Goal: Information Seeking & Learning: Learn about a topic

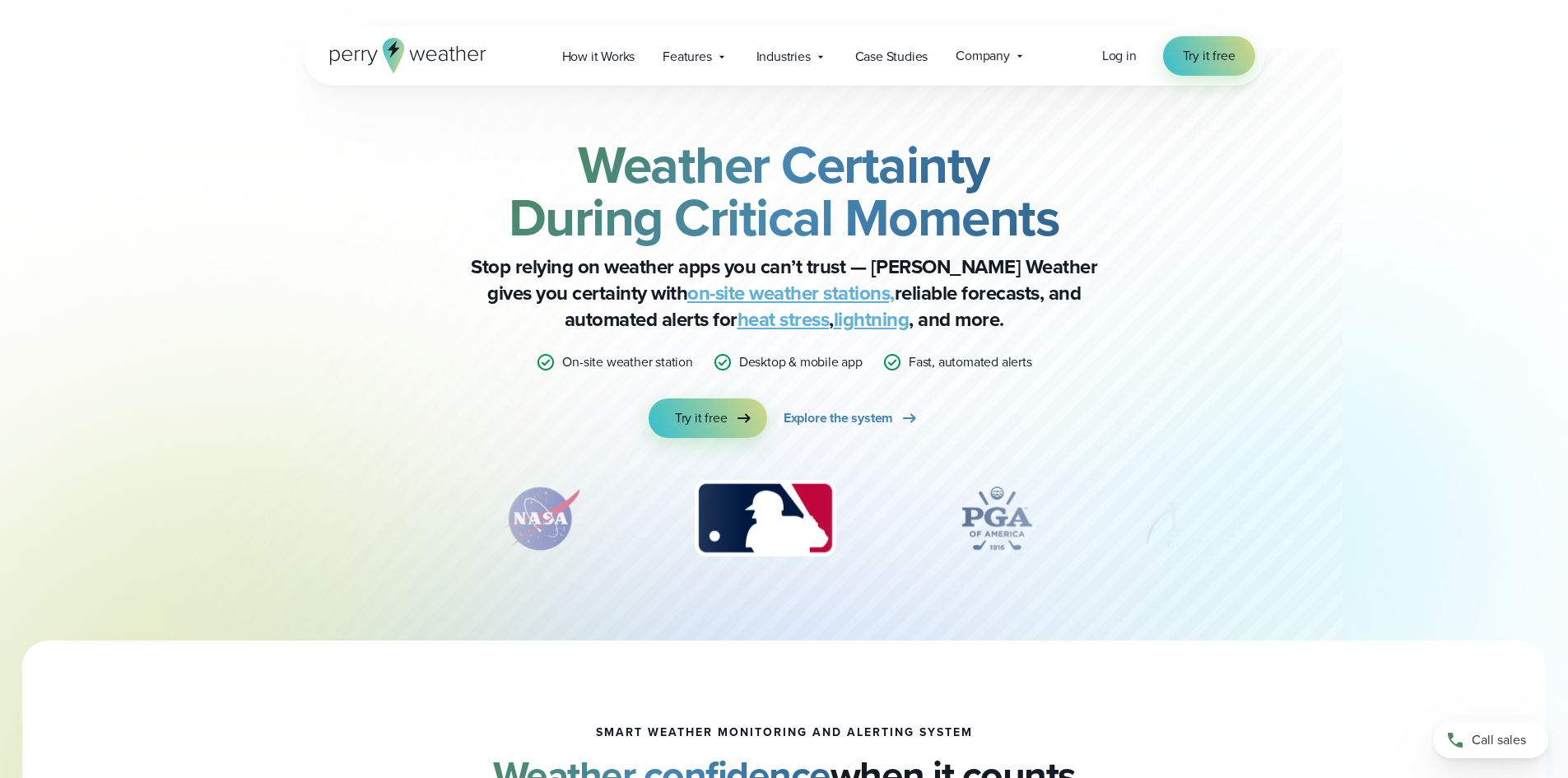
click at [687, 298] on link "on-site weather stations," at bounding box center [790, 293] width 207 height 30
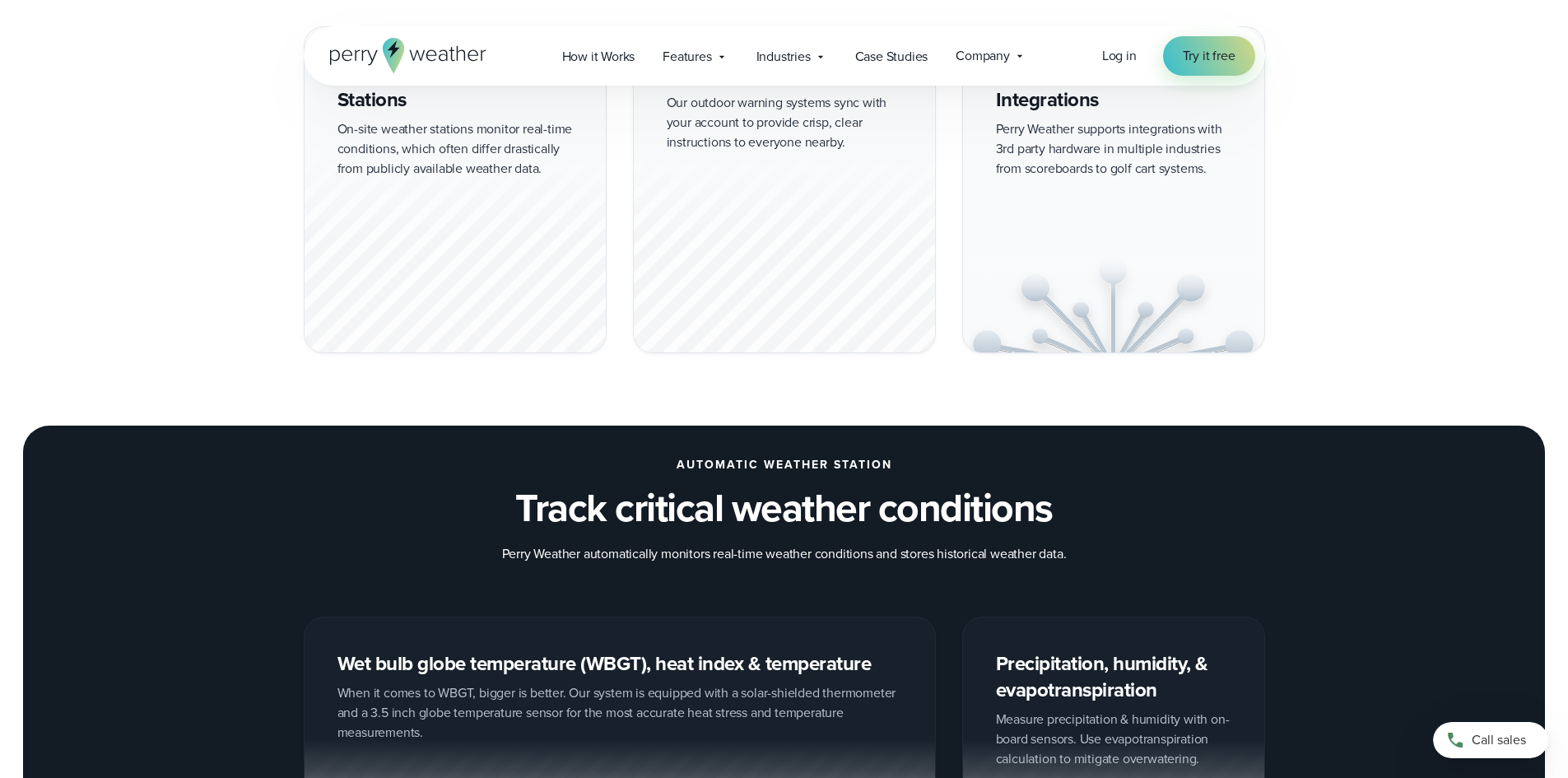
scroll to position [1153, 0]
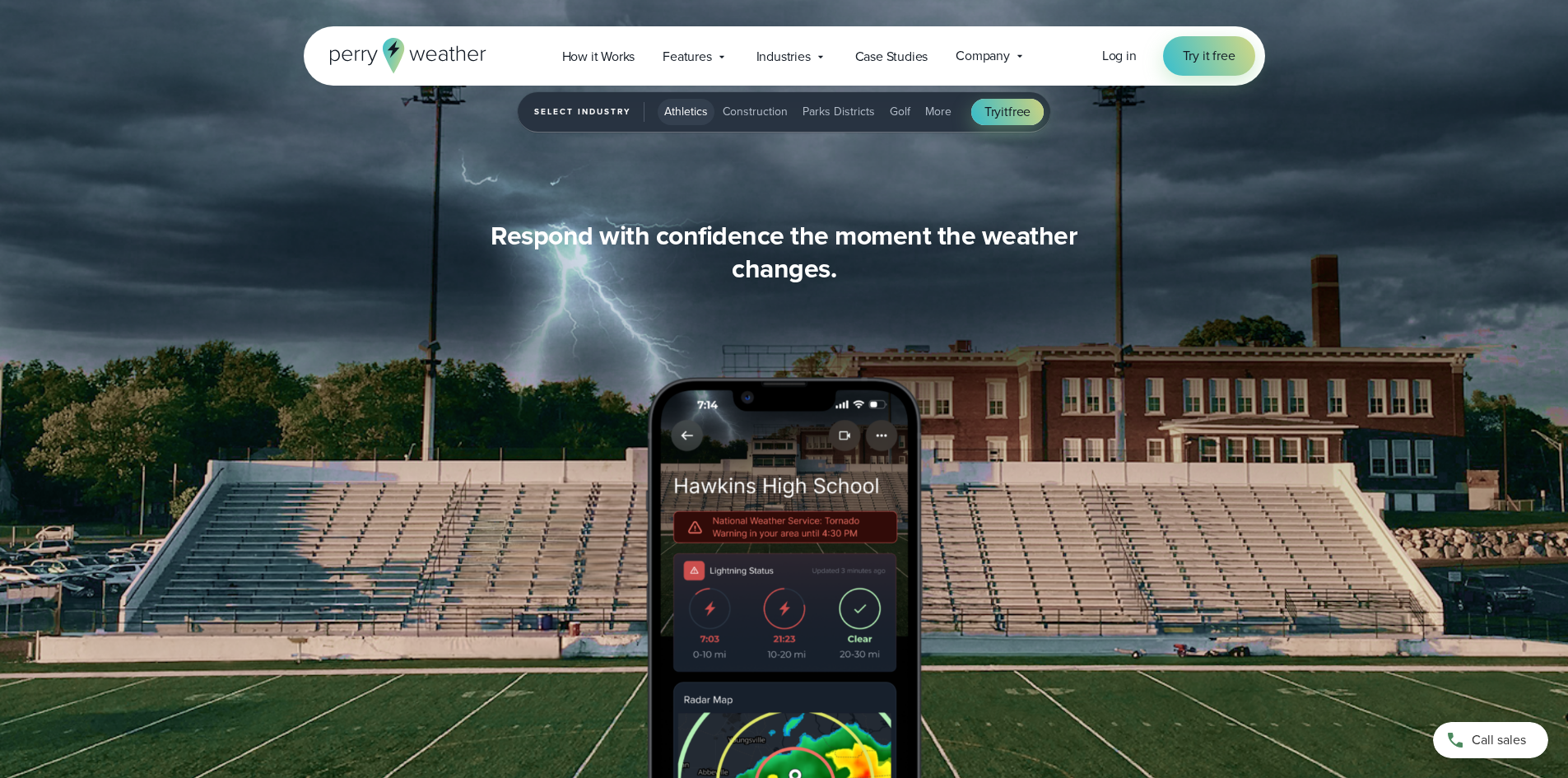
scroll to position [1895, 0]
